Goal: Task Accomplishment & Management: Manage account settings

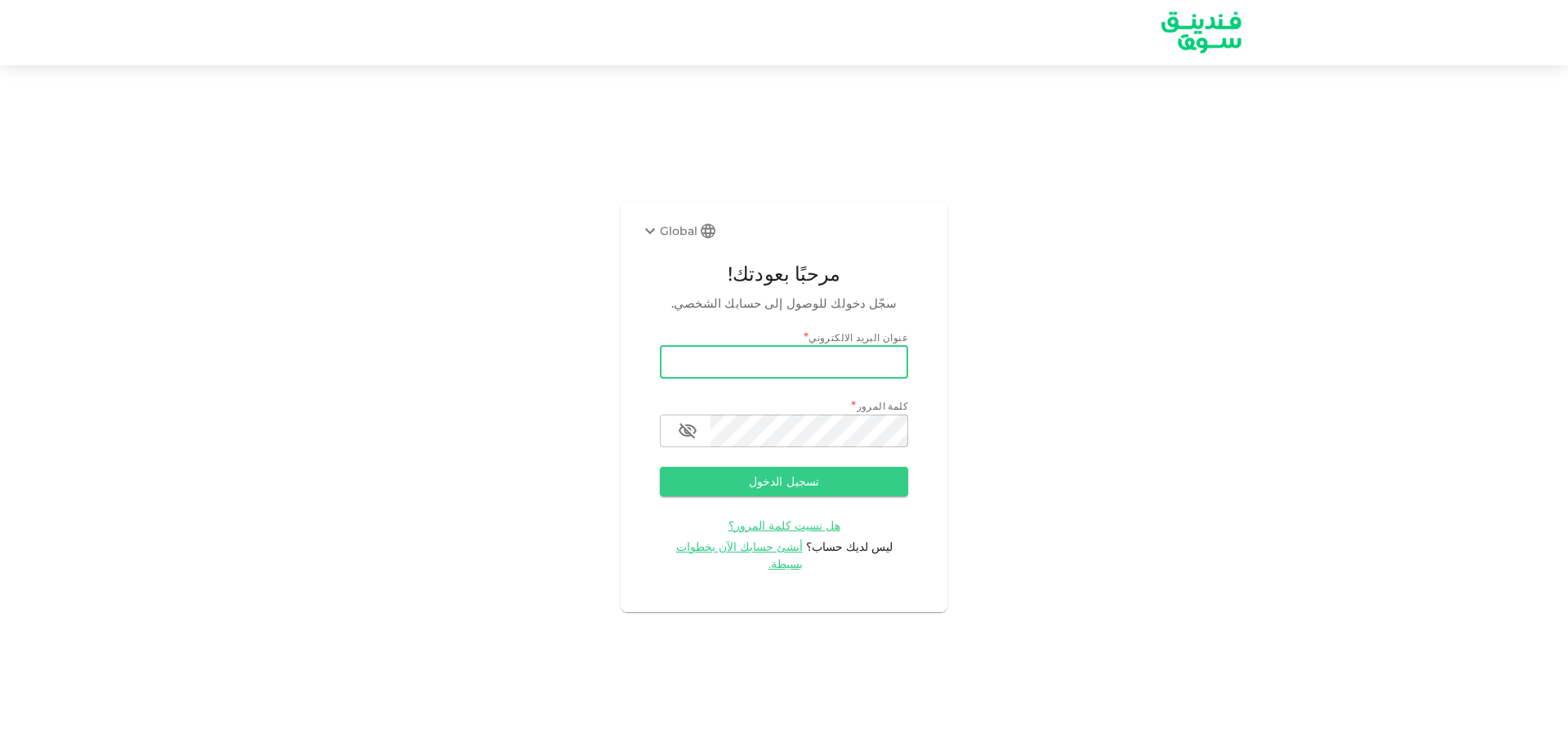
type input "[EMAIL_ADDRESS][DOMAIN_NAME]"
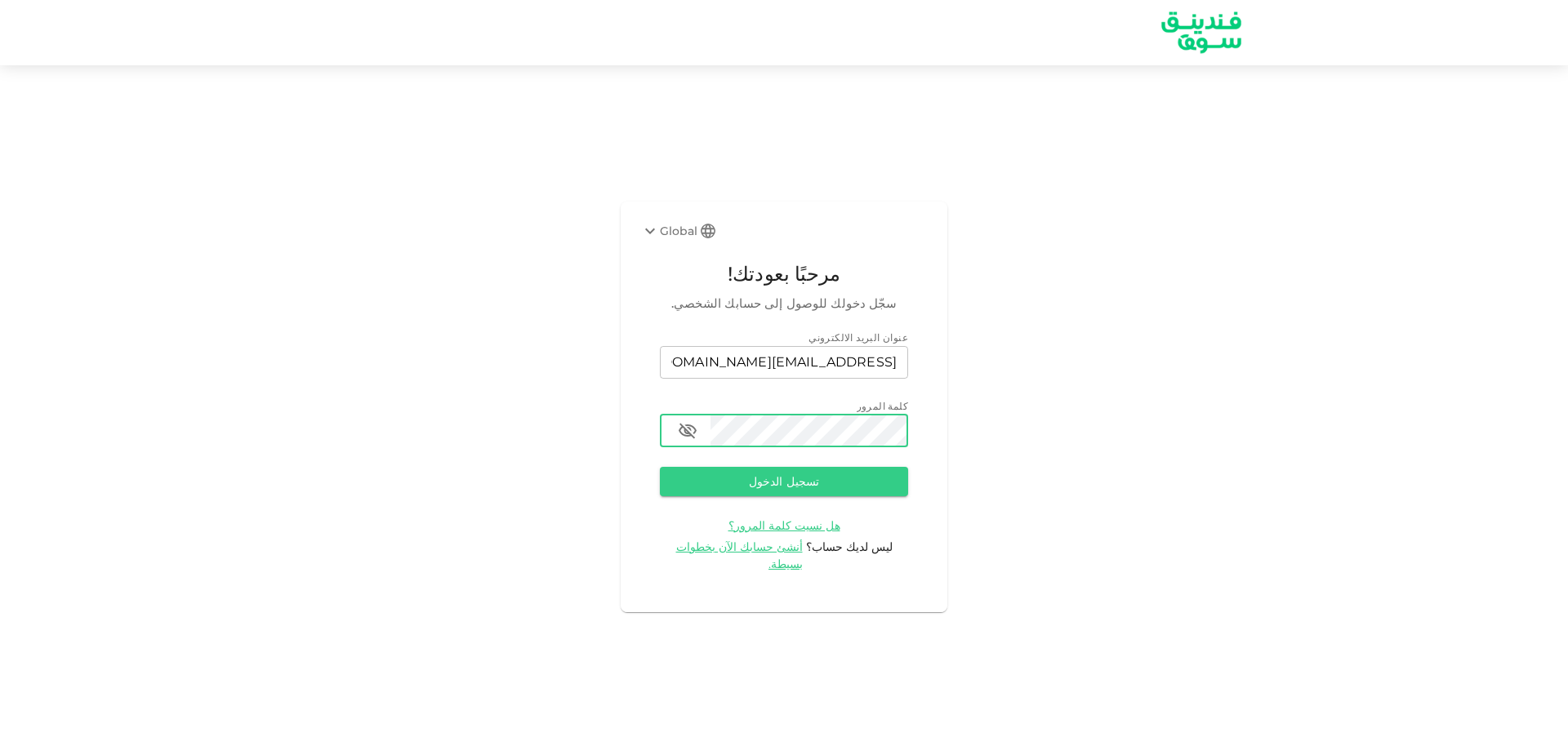
click at [659, 467] on button "تسجيل الدخول" at bounding box center [783, 481] width 248 height 29
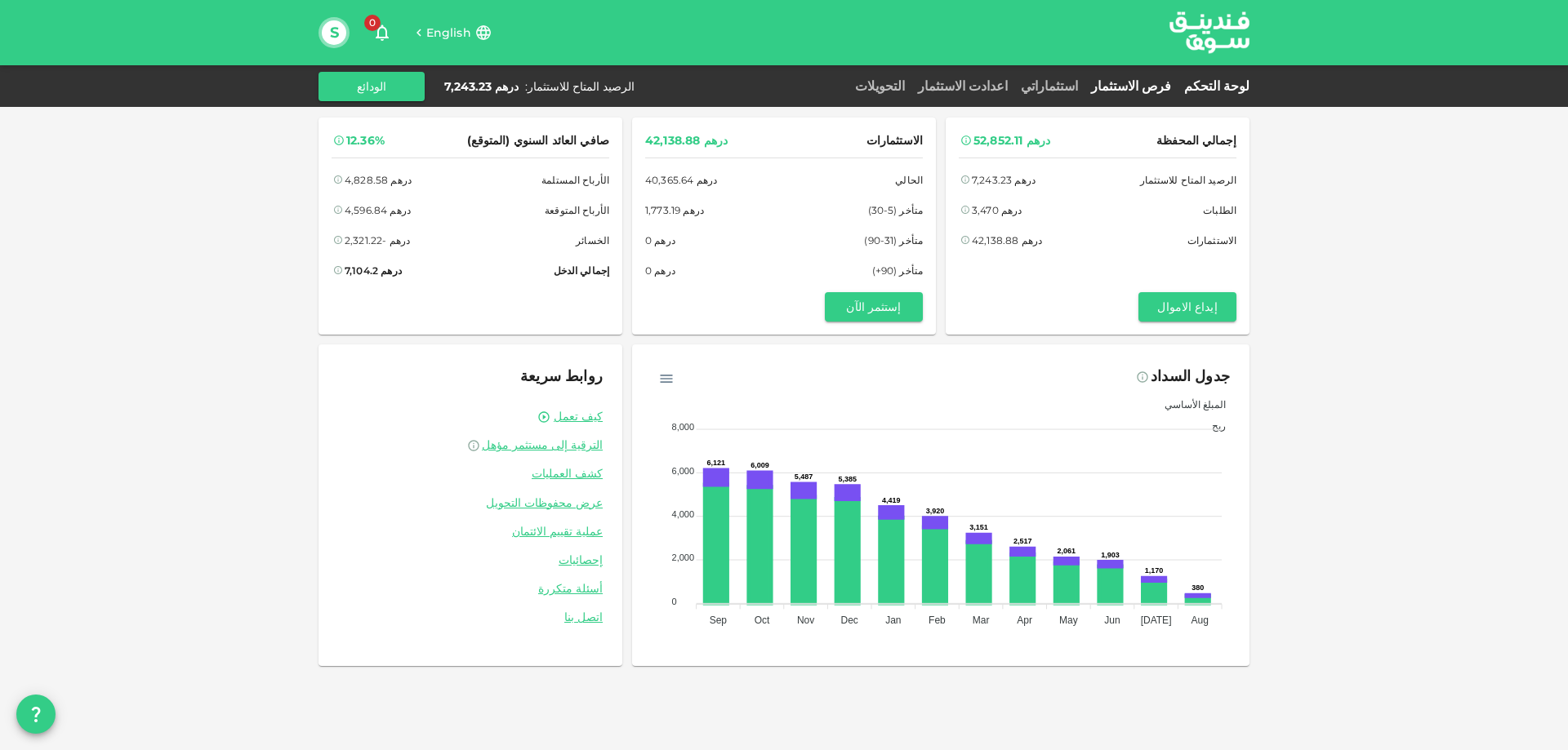
click at [1159, 85] on link "فرص الاستثمار" at bounding box center [1131, 85] width 93 height 15
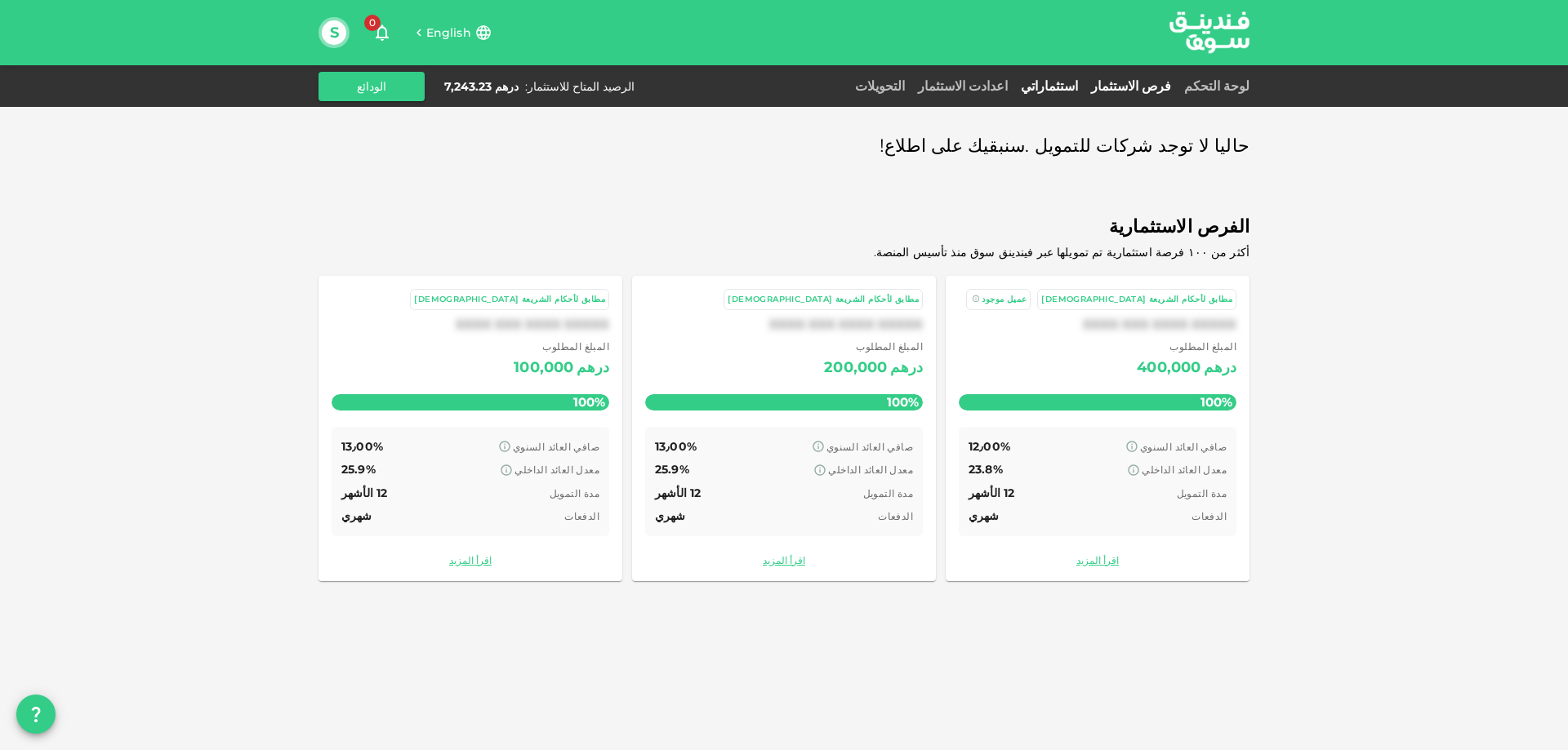
click at [1085, 87] on link "استثماراتي" at bounding box center [1049, 85] width 70 height 15
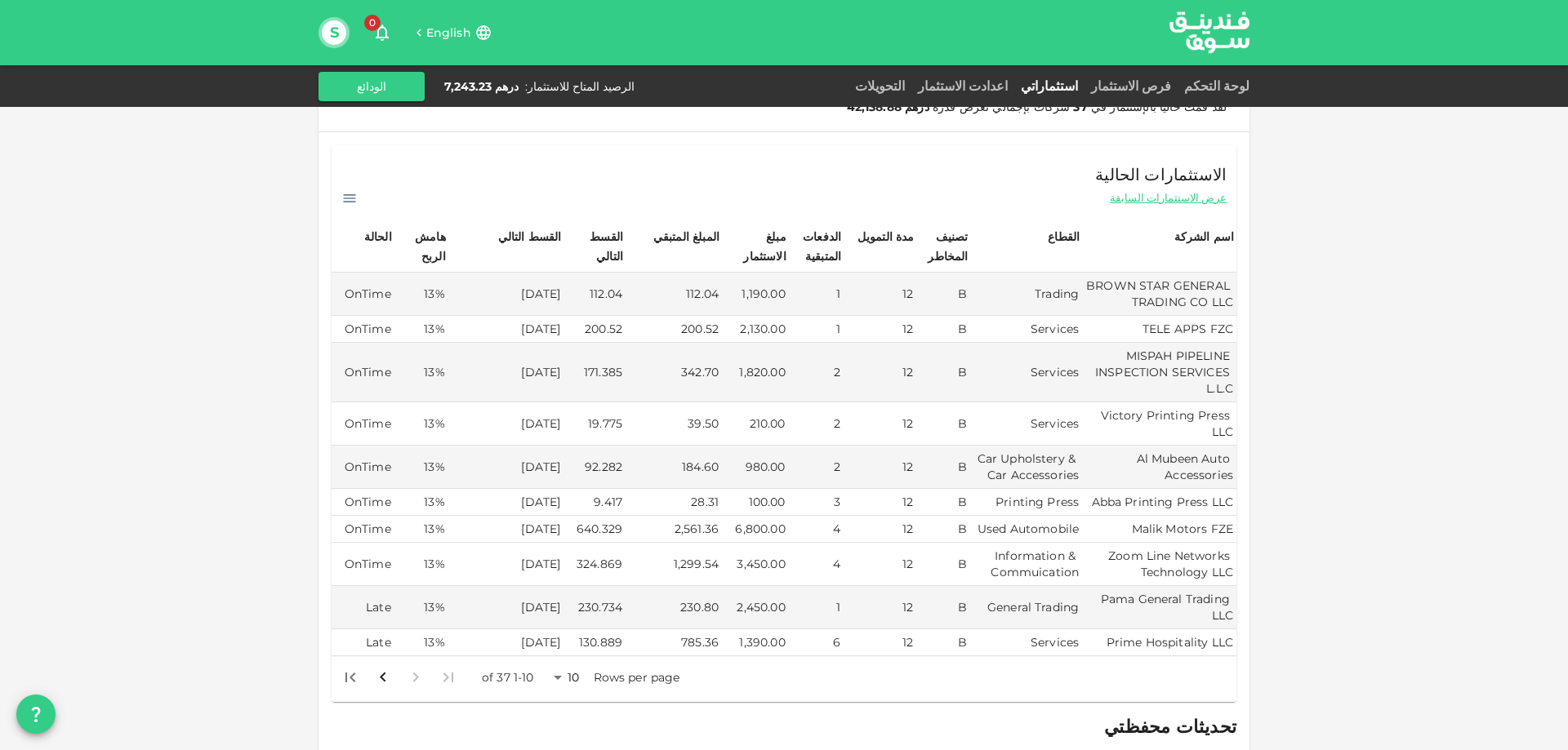
scroll to position [327, 0]
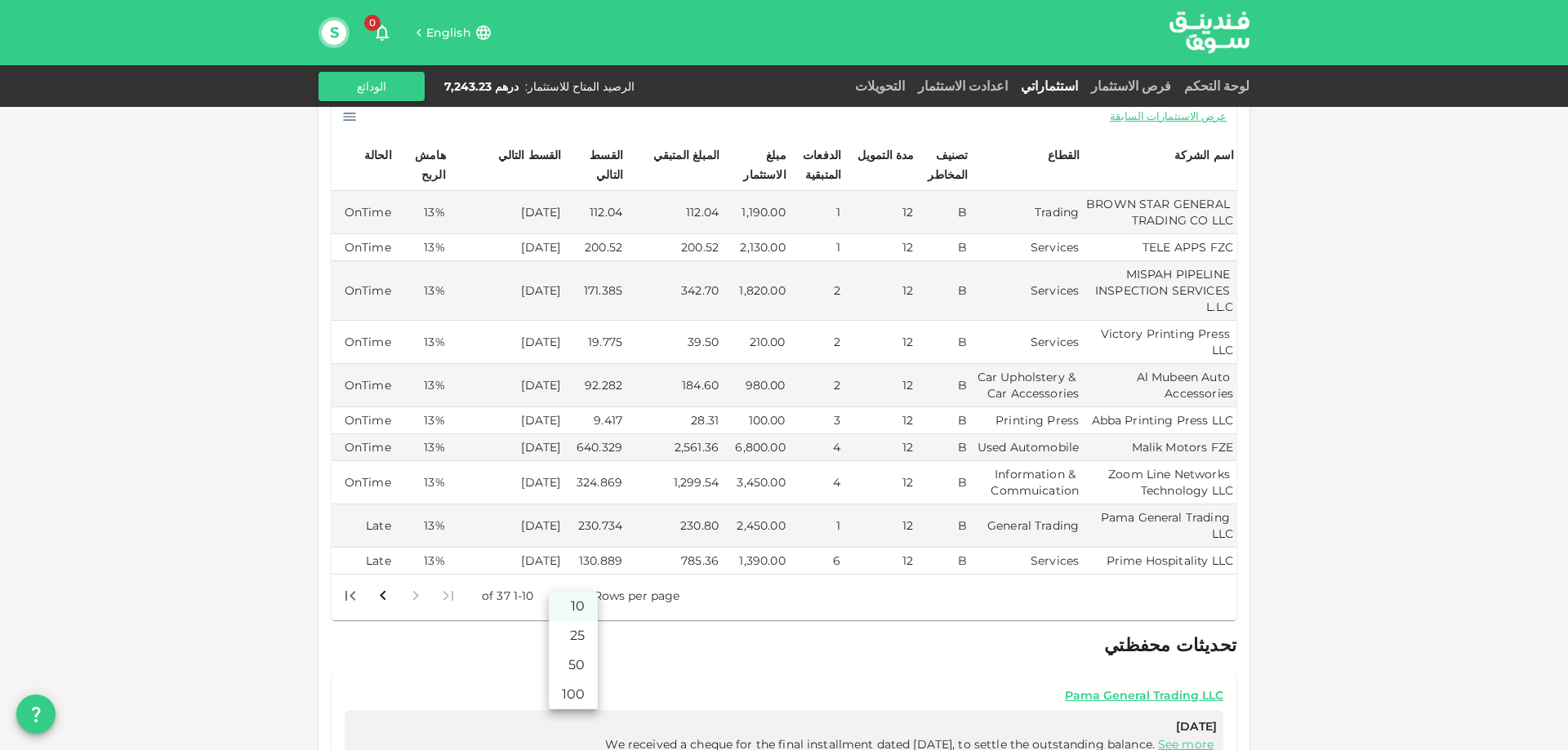
click at [562, 574] on body "English 0 S لوحة التحكم فرص الاستثمار استثماراتي اعدادت الاستثمار التحويلات الر…" at bounding box center [784, 375] width 1568 height 750
click at [568, 662] on li "50" at bounding box center [573, 665] width 49 height 29
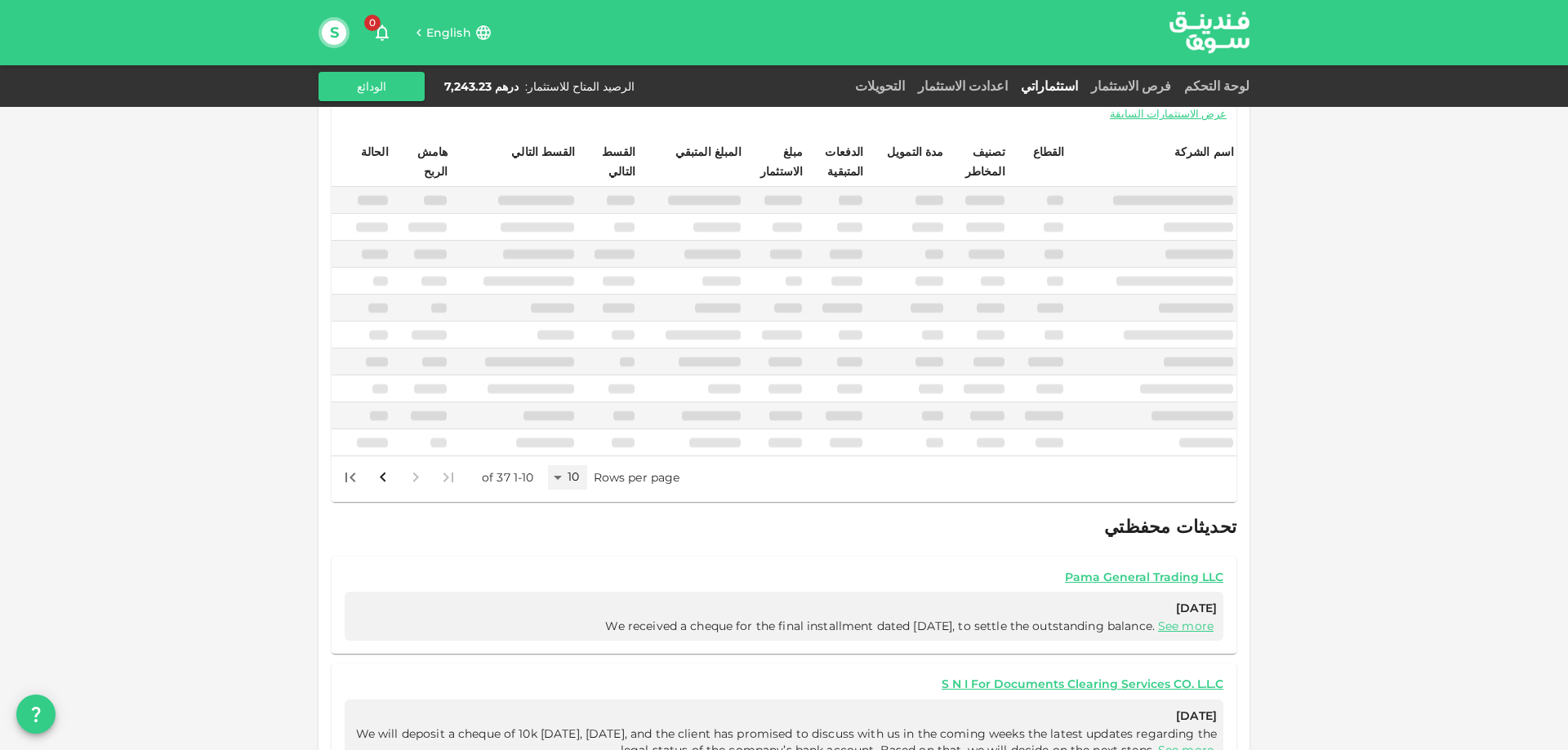
type input "50"
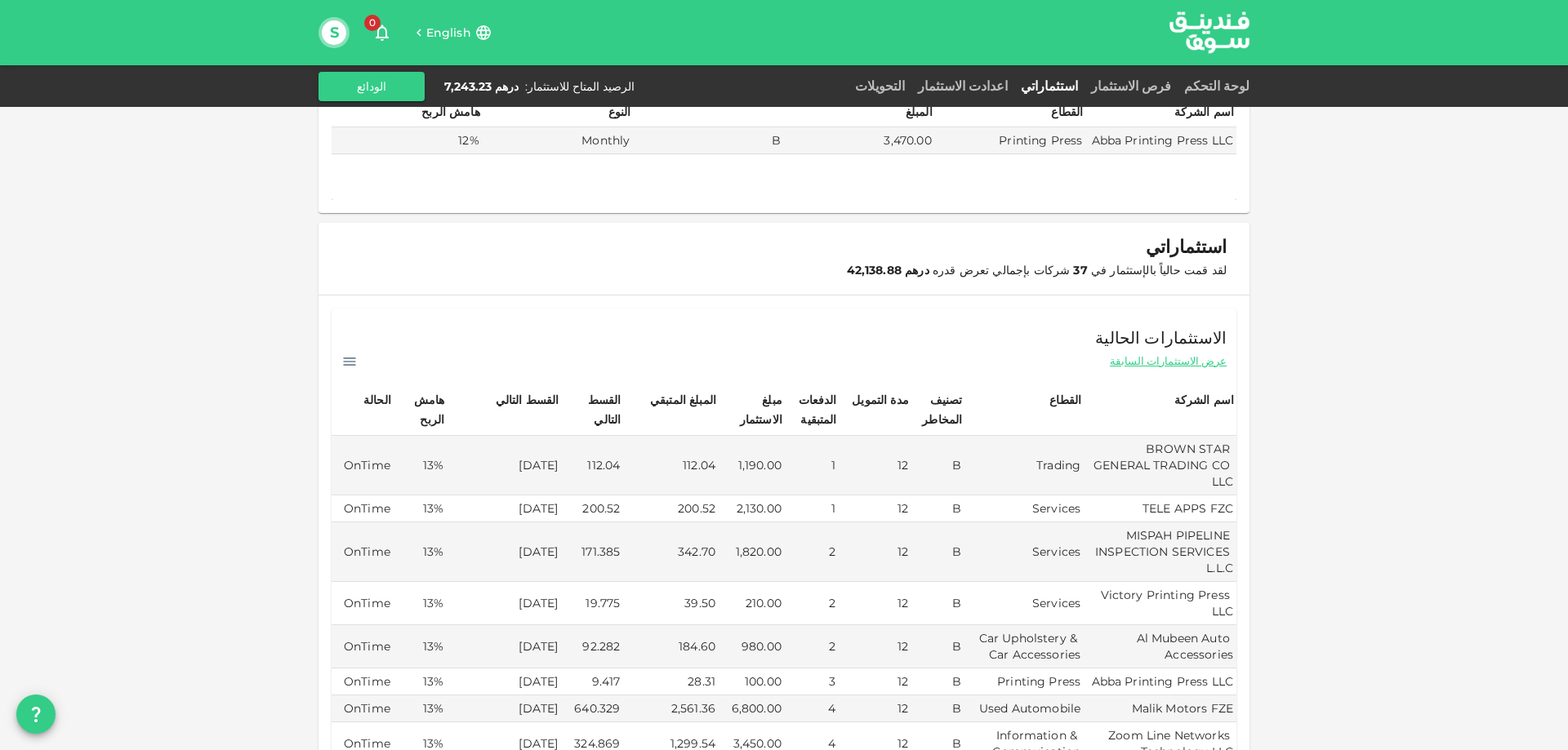
scroll to position [0, 0]
